Goal: Check status

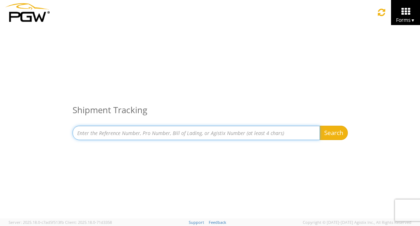
click at [90, 138] on input at bounding box center [196, 133] width 247 height 14
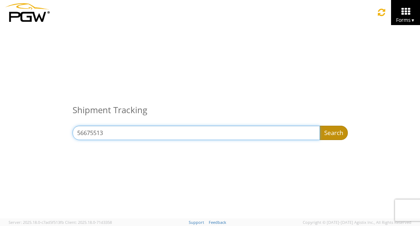
type input "56675513"
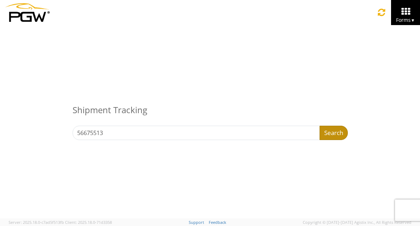
click at [334, 130] on button "Search" at bounding box center [334, 133] width 28 height 14
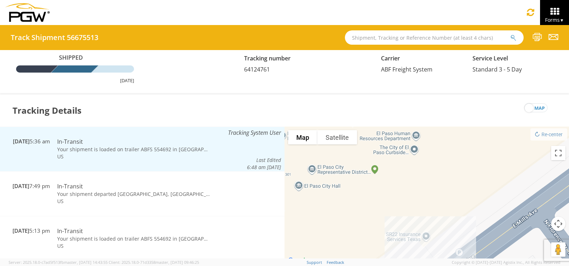
click at [186, 151] on td "Your shipment is loaded on trailer ABFS 554692 in [GEOGRAPHIC_DATA], [GEOGRAPHI…" at bounding box center [134, 149] width 160 height 7
drag, startPoint x: 186, startPoint y: 151, endPoint x: 201, endPoint y: 149, distance: 15.1
click at [201, 149] on td "Your shipment is loaded on trailer ABFS 554692 in [GEOGRAPHIC_DATA], [GEOGRAPHI…" at bounding box center [134, 149] width 160 height 7
click at [202, 149] on td "Your shipment is loaded on trailer ABFS 554692 in [GEOGRAPHIC_DATA], [GEOGRAPHI…" at bounding box center [134, 149] width 160 height 7
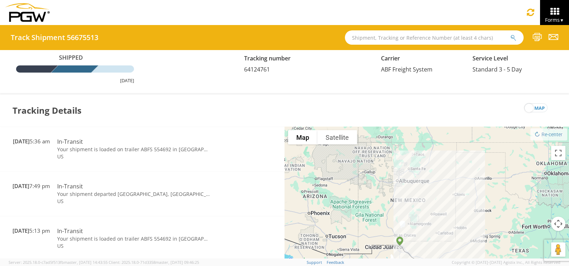
drag, startPoint x: 377, startPoint y: 166, endPoint x: 388, endPoint y: 235, distance: 69.9
click at [388, 225] on div at bounding box center [427, 196] width 285 height 139
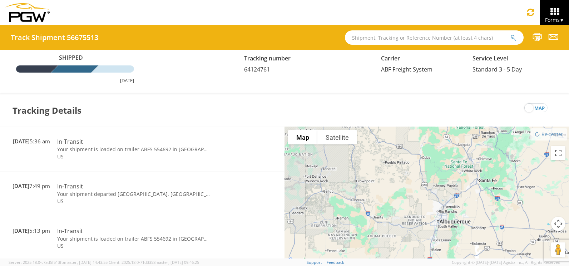
drag, startPoint x: 374, startPoint y: 169, endPoint x: 372, endPoint y: 236, distance: 67.3
click at [372, 225] on div at bounding box center [427, 196] width 285 height 139
